Goal: Task Accomplishment & Management: Use online tool/utility

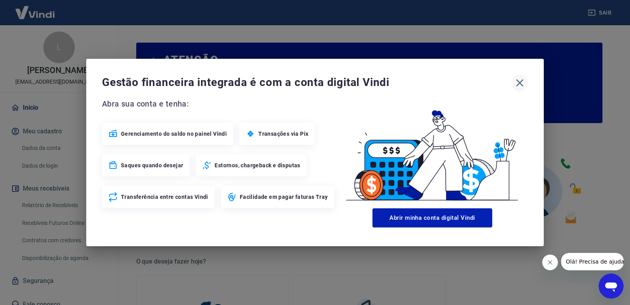
click at [512, 87] on div "Gestão financeira integrada é com a conta digital Vindi" at bounding box center [315, 82] width 426 height 17
click at [517, 86] on icon "button" at bounding box center [520, 82] width 7 height 7
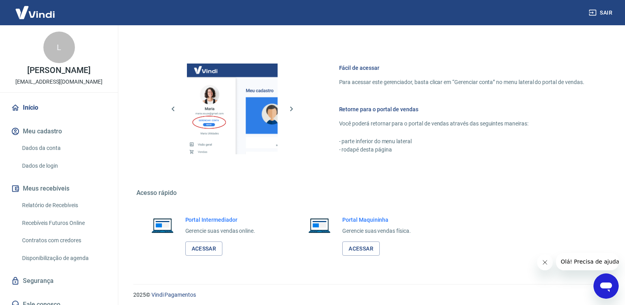
scroll to position [391, 0]
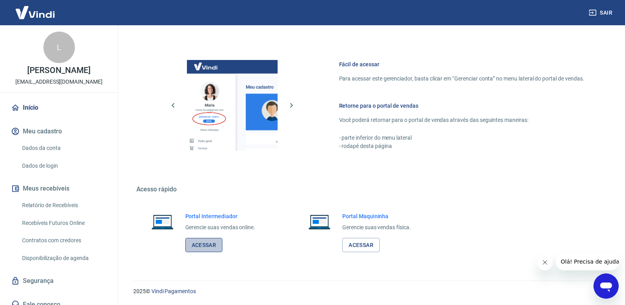
click at [204, 245] on link "Acessar" at bounding box center [203, 245] width 37 height 15
click at [68, 206] on link "Relatório de Recebíveis" at bounding box center [63, 205] width 89 height 16
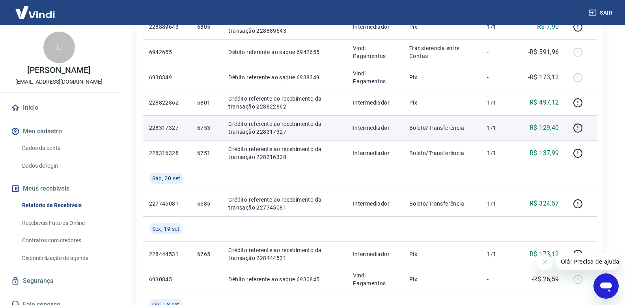
scroll to position [236, 0]
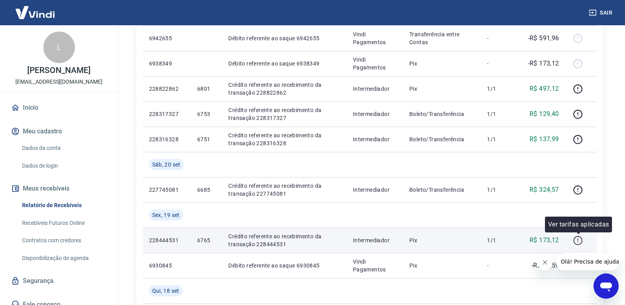
click at [576, 238] on icon "button" at bounding box center [577, 240] width 10 height 10
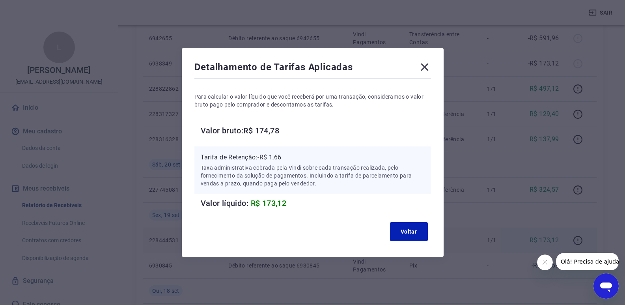
click at [425, 68] on icon at bounding box center [424, 67] width 13 height 13
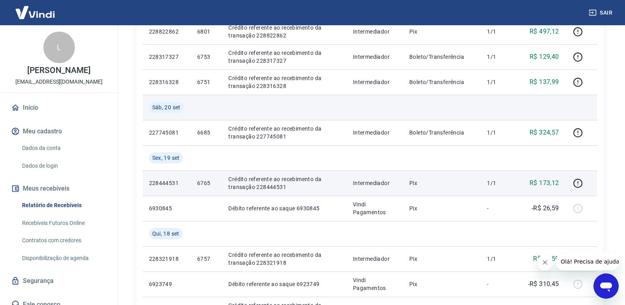
scroll to position [315, 0]
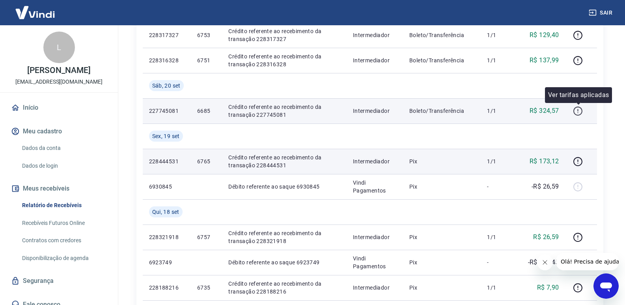
click at [579, 108] on icon "button" at bounding box center [577, 111] width 10 height 10
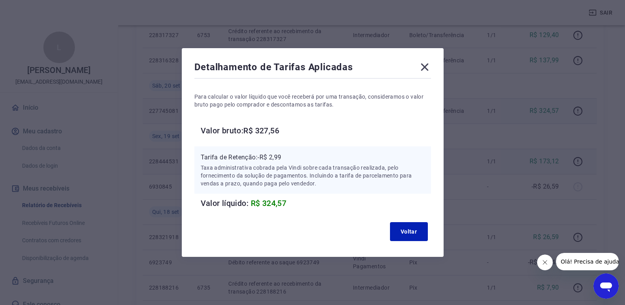
click at [427, 66] on icon at bounding box center [423, 66] width 7 height 7
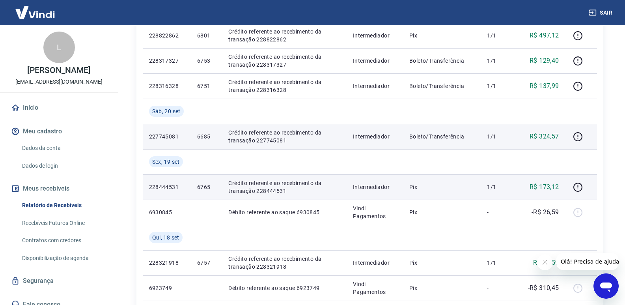
scroll to position [276, 0]
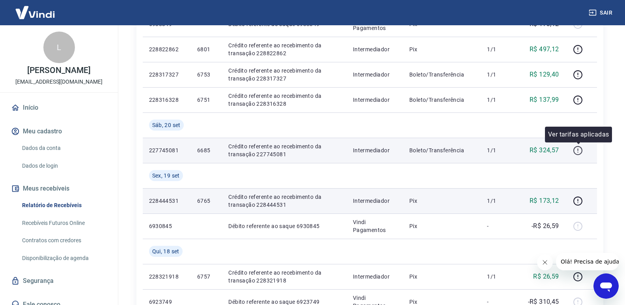
click at [579, 149] on icon "button" at bounding box center [577, 150] width 10 height 10
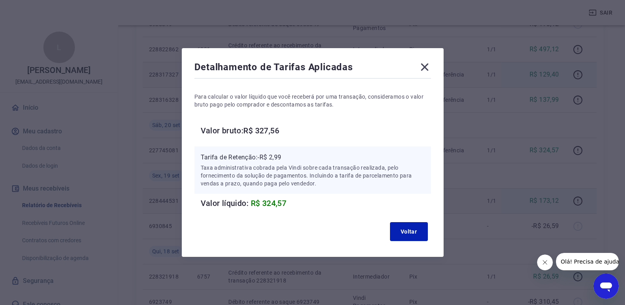
click at [422, 69] on icon at bounding box center [424, 67] width 13 height 13
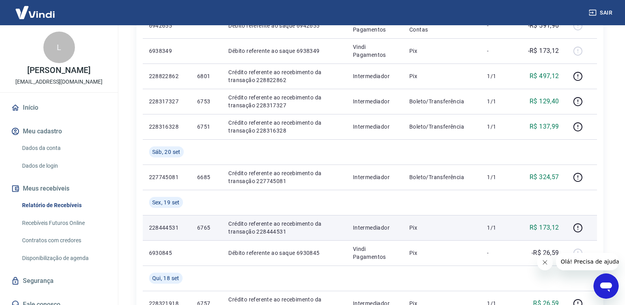
scroll to position [236, 0]
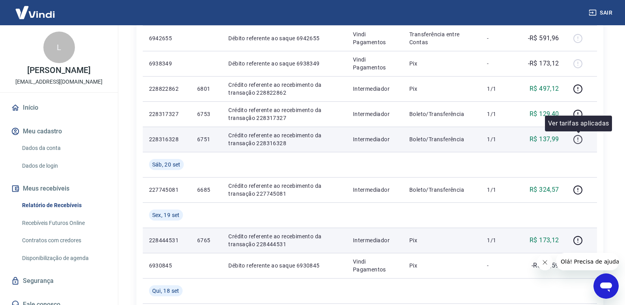
click at [580, 139] on icon "button" at bounding box center [577, 139] width 10 height 10
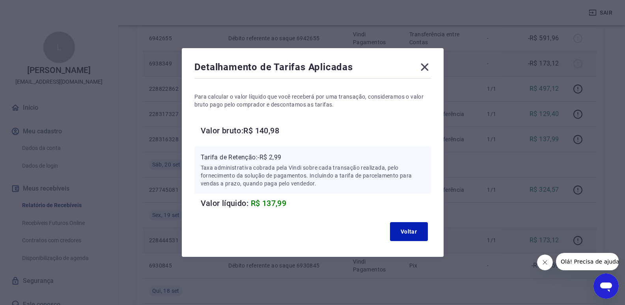
click at [426, 67] on icon at bounding box center [424, 67] width 13 height 13
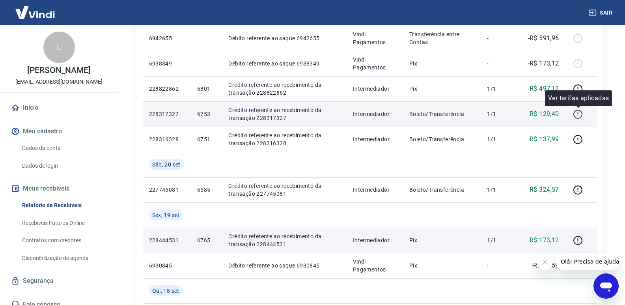
click at [579, 112] on icon "button" at bounding box center [577, 114] width 10 height 10
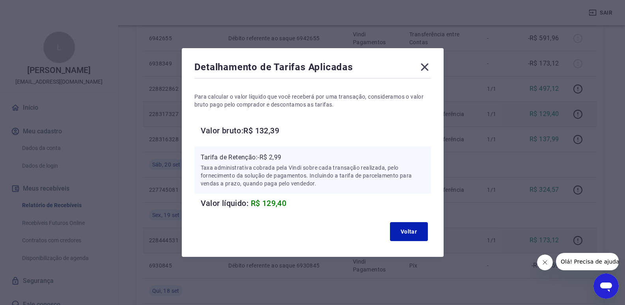
click at [428, 73] on icon at bounding box center [424, 67] width 13 height 13
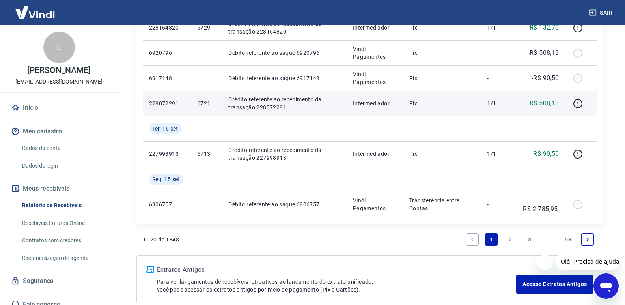
scroll to position [670, 0]
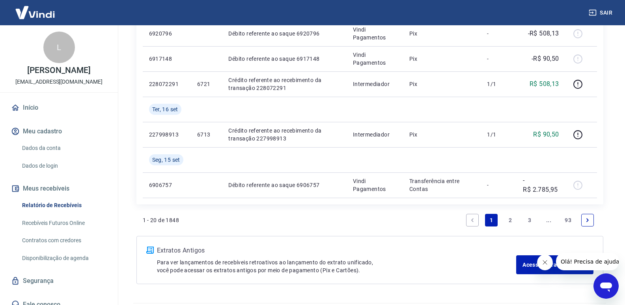
click at [510, 220] on link "2" at bounding box center [510, 220] width 13 height 13
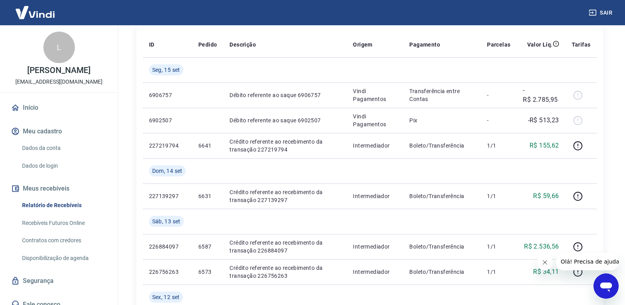
scroll to position [118, 0]
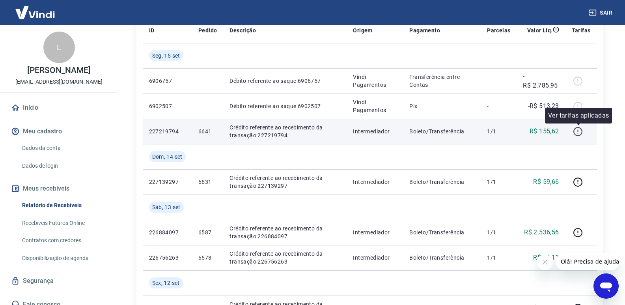
click at [578, 131] on icon "button" at bounding box center [577, 130] width 1 height 2
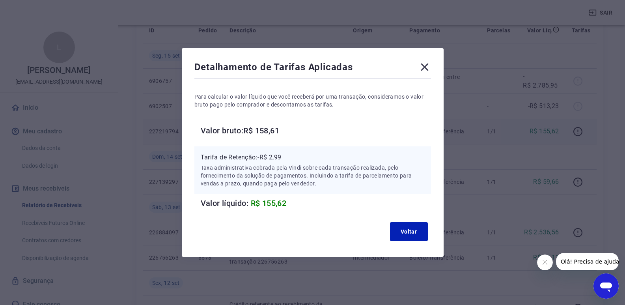
click at [427, 70] on icon at bounding box center [424, 67] width 13 height 13
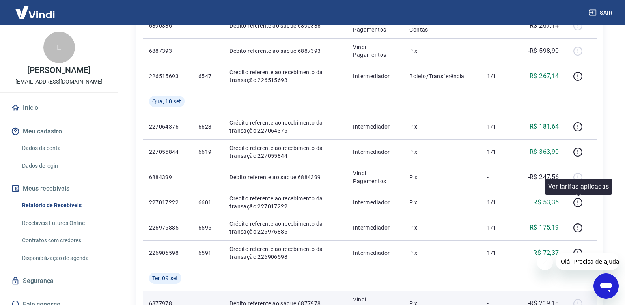
scroll to position [473, 0]
